Goal: Obtain resource: Download file/media

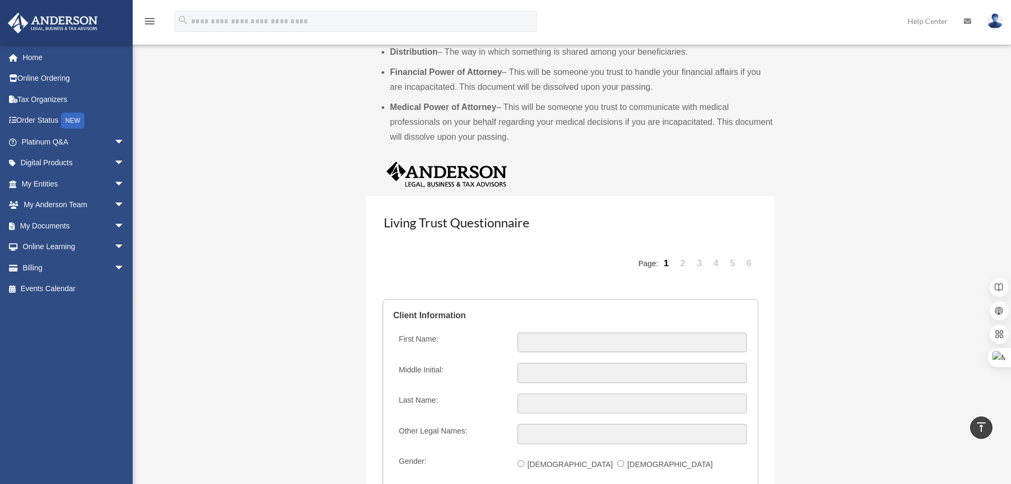
scroll to position [602, 0]
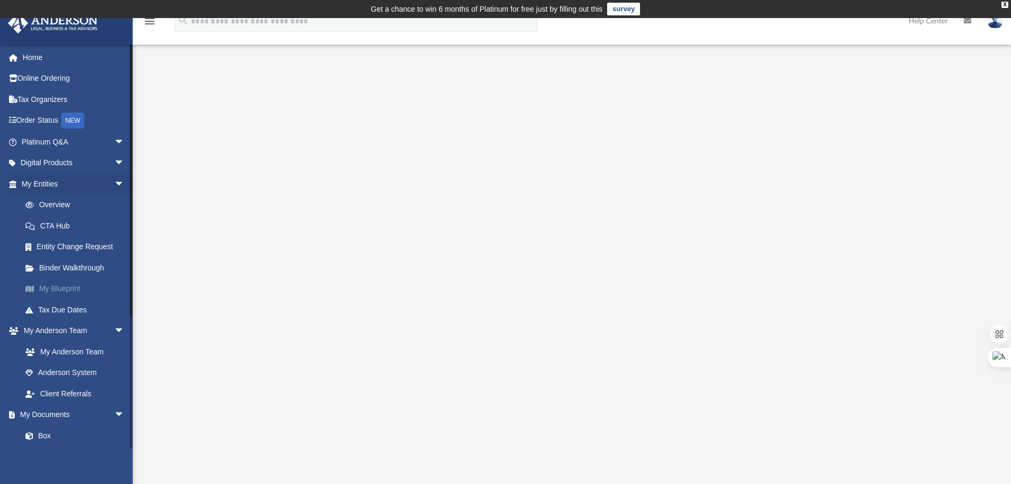
click at [62, 293] on link "My Blueprint" at bounding box center [78, 288] width 126 height 21
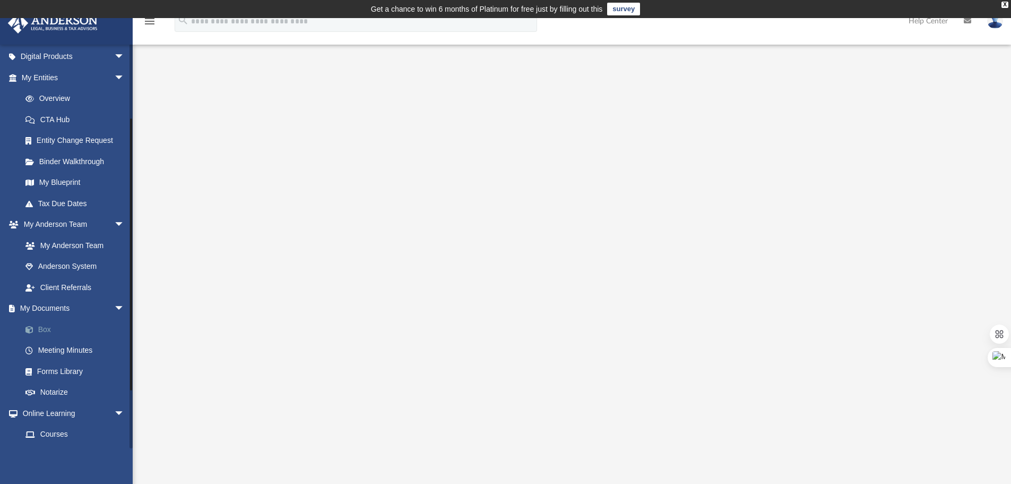
click at [50, 327] on link "Box" at bounding box center [78, 329] width 126 height 21
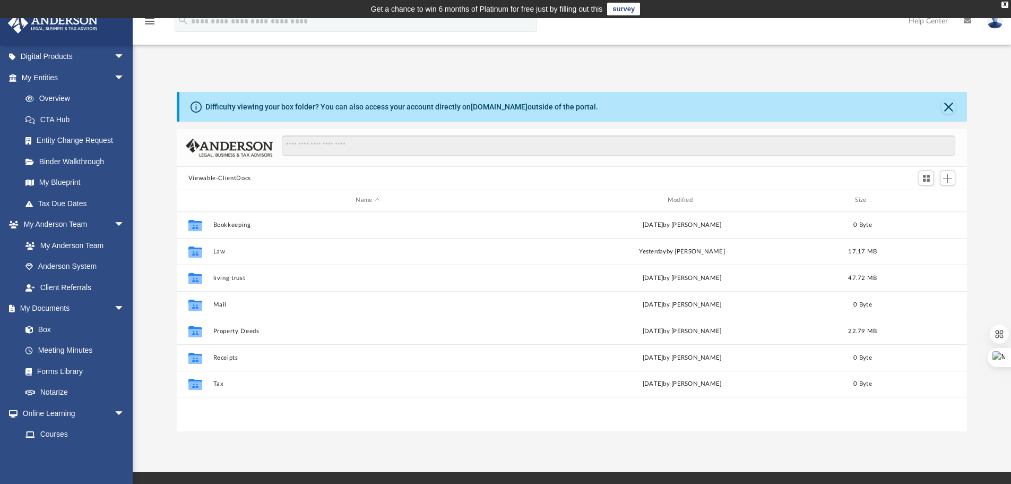
scroll to position [234, 783]
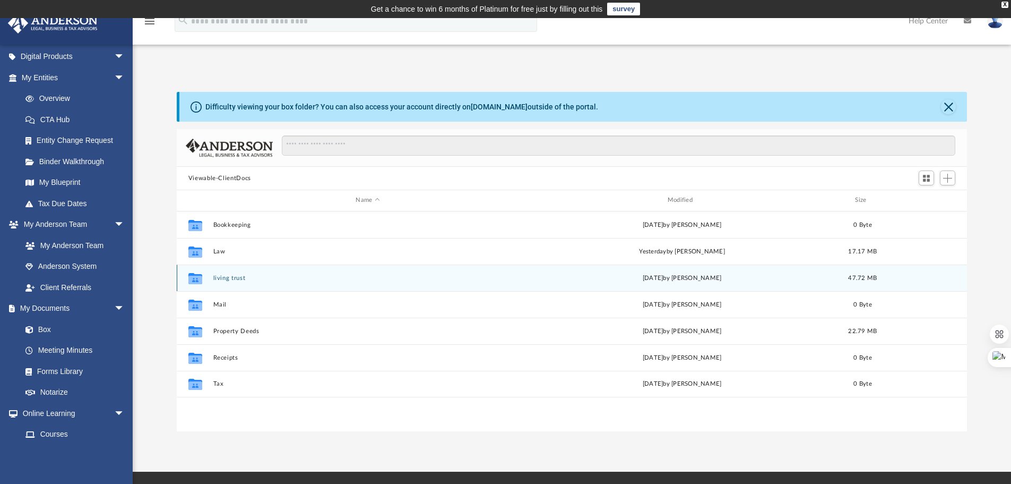
click at [227, 272] on div "Collaborated Folder living trust [DATE] by [PERSON_NAME] 47.72 MB" at bounding box center [572, 277] width 791 height 27
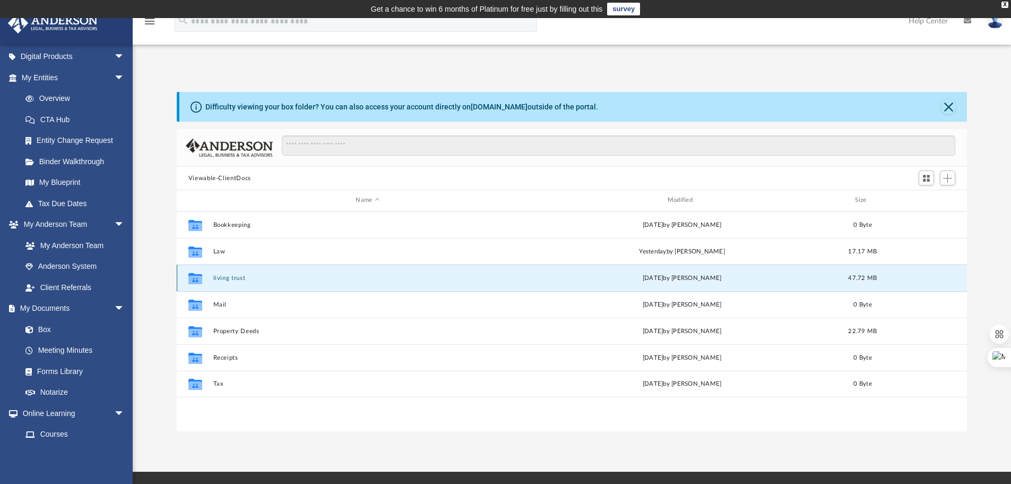
click at [228, 275] on button "living trust" at bounding box center [368, 278] width 310 height 7
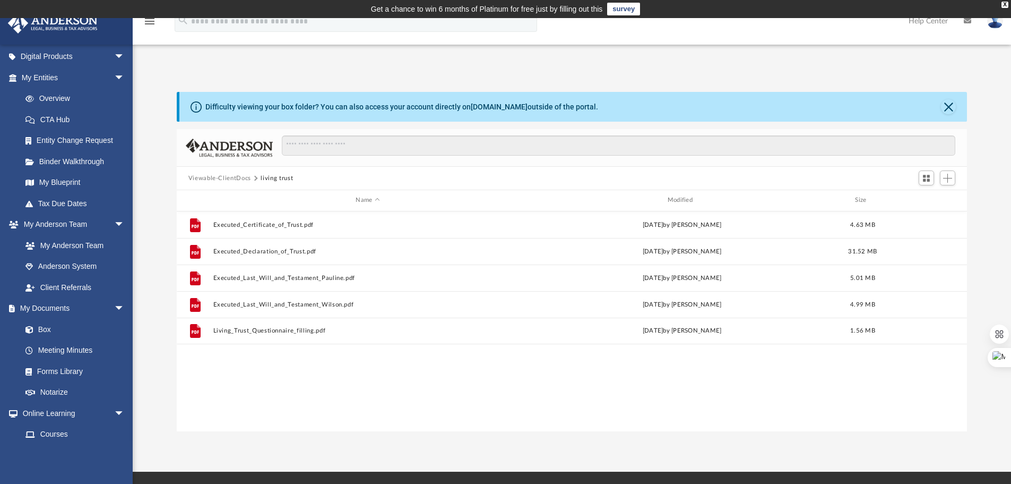
click at [301, 398] on div "File Executed_Certificate_of_Trust.pdf [DATE] by [PERSON_NAME] 4.63 MB File Exe…" at bounding box center [572, 321] width 791 height 220
